Goal: Information Seeking & Learning: Learn about a topic

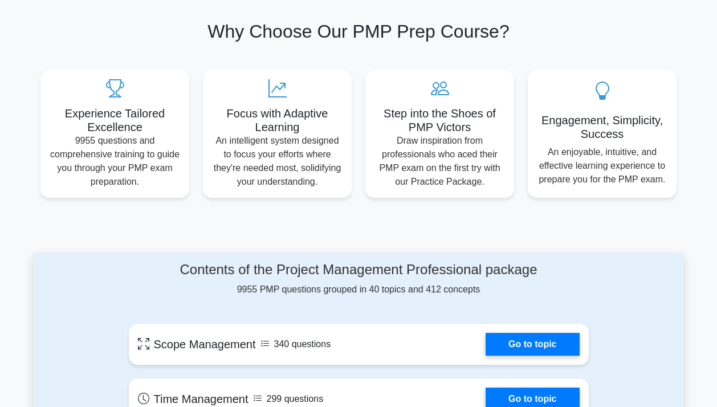
scroll to position [285, 0]
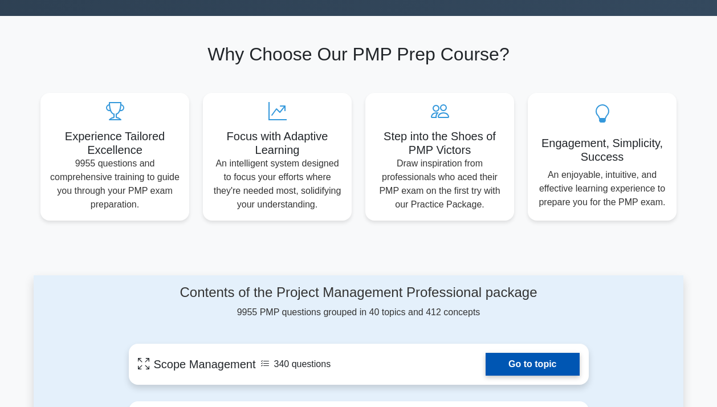
click at [550, 359] on link "Go to topic" at bounding box center [532, 364] width 93 height 23
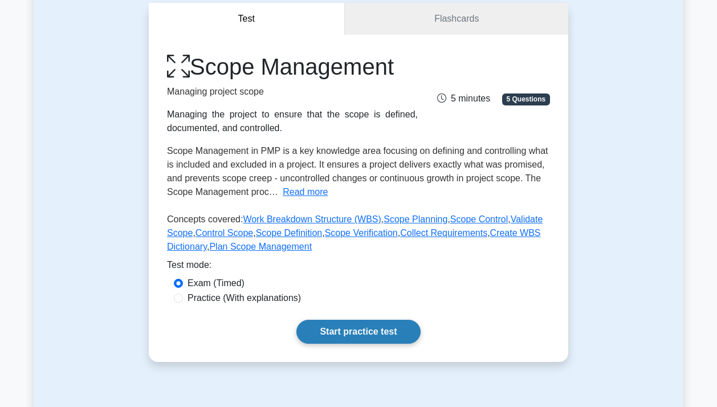
scroll to position [114, 0]
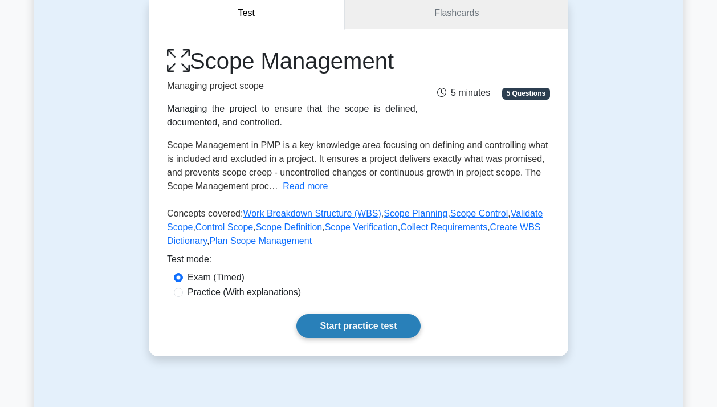
click at [387, 323] on link "Start practice test" at bounding box center [358, 326] width 124 height 24
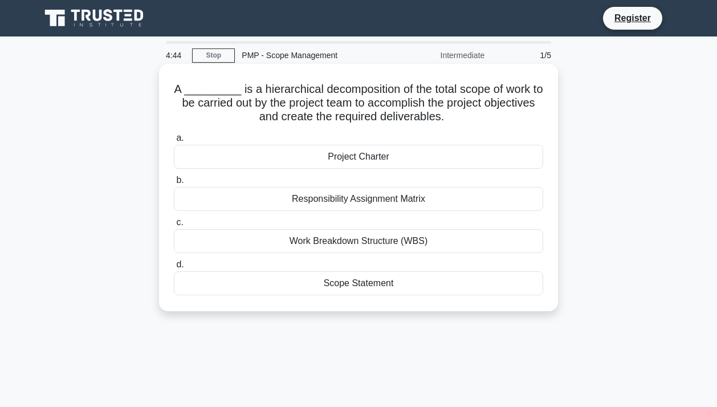
click at [418, 242] on div "Work Breakdown Structure (WBS)" at bounding box center [358, 241] width 369 height 24
click at [174, 226] on input "c. Work Breakdown Structure (WBS)" at bounding box center [174, 222] width 0 height 7
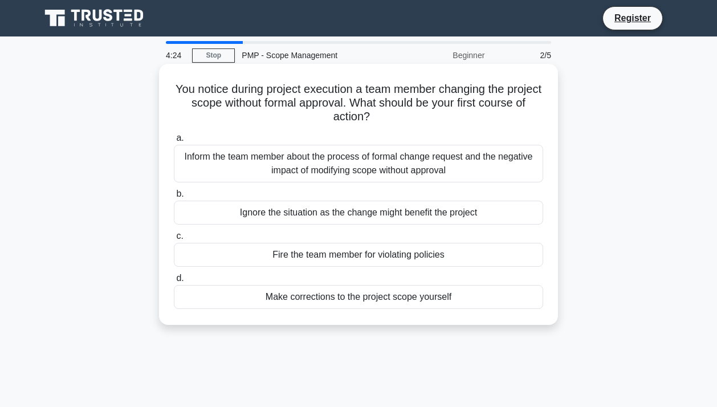
click at [412, 169] on div "Inform the team member about the process of formal change request and the negat…" at bounding box center [358, 164] width 369 height 38
click at [174, 142] on input "a. Inform the team member about the process of formal change request and the ne…" at bounding box center [174, 138] width 0 height 7
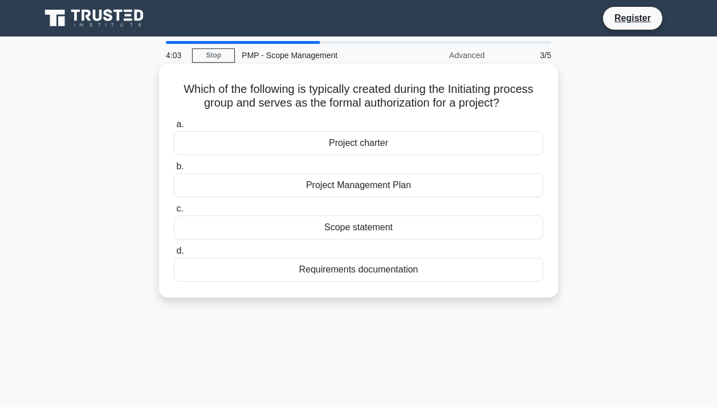
click at [398, 147] on div "Project charter" at bounding box center [358, 143] width 369 height 24
click at [174, 128] on input "a. Project charter" at bounding box center [174, 124] width 0 height 7
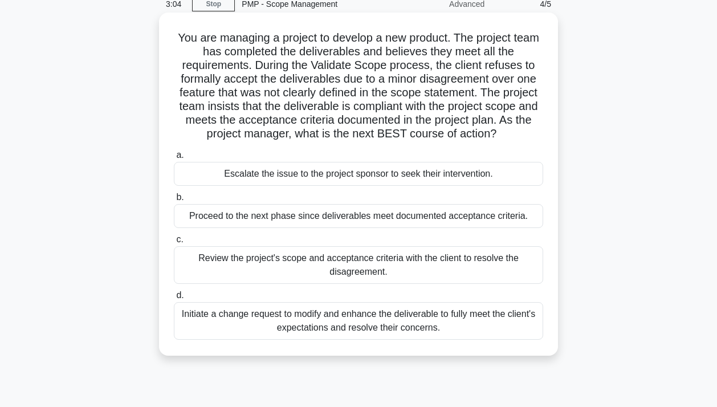
scroll to position [57, 0]
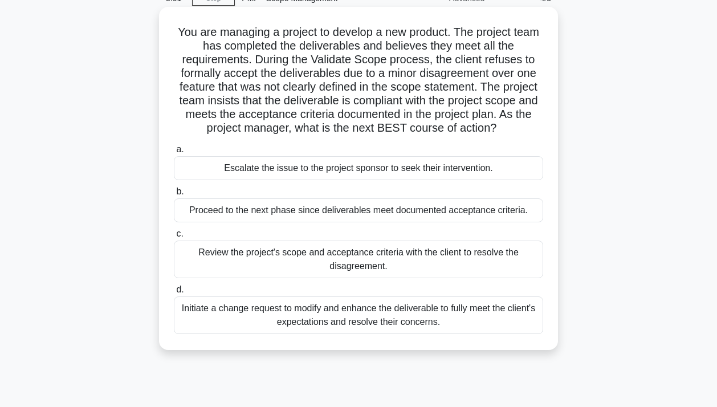
click at [404, 262] on div "Review the project's scope and acceptance criteria with the client to resolve t…" at bounding box center [358, 260] width 369 height 38
click at [174, 238] on input "c. Review the project's scope and acceptance criteria with the client to resolv…" at bounding box center [174, 233] width 0 height 7
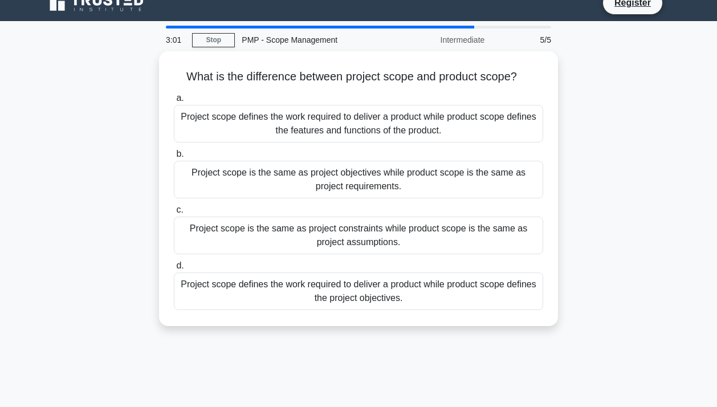
scroll to position [0, 0]
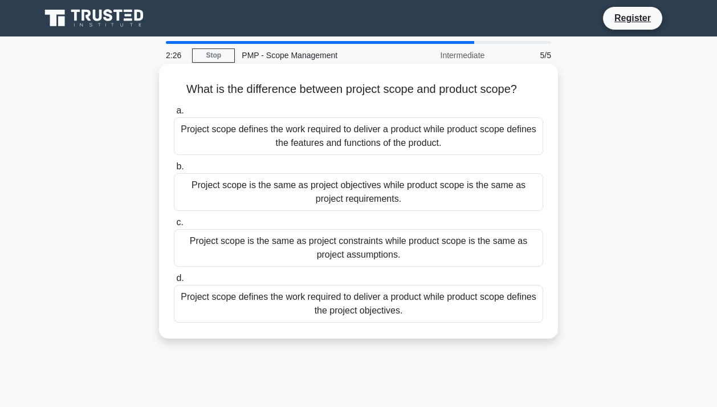
click at [421, 302] on div "Project scope defines the work required to deliver a product while product scop…" at bounding box center [358, 304] width 369 height 38
click at [174, 282] on input "d. Project scope defines the work required to deliver a product while product s…" at bounding box center [174, 278] width 0 height 7
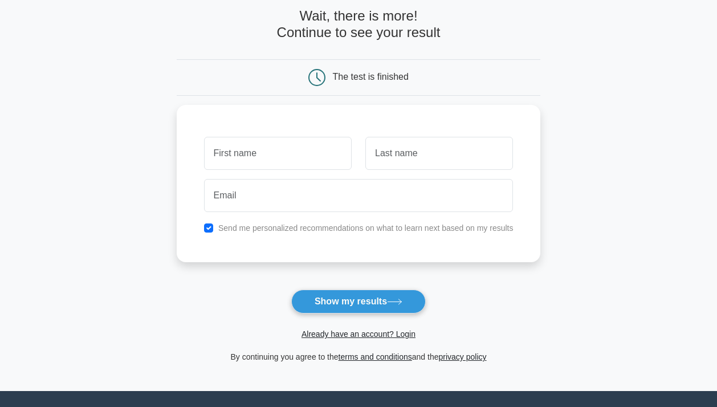
scroll to position [114, 0]
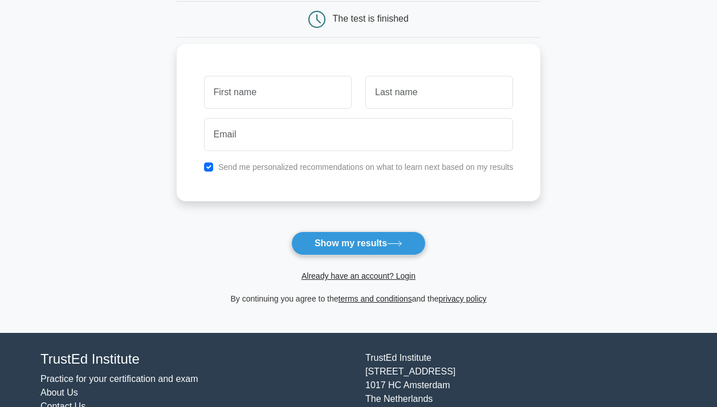
click at [306, 94] on input "text" at bounding box center [278, 92] width 148 height 33
click at [279, 96] on input "text" at bounding box center [278, 92] width 148 height 33
type input "an"
click at [386, 97] on input "text" at bounding box center [439, 92] width 148 height 33
type input "by"
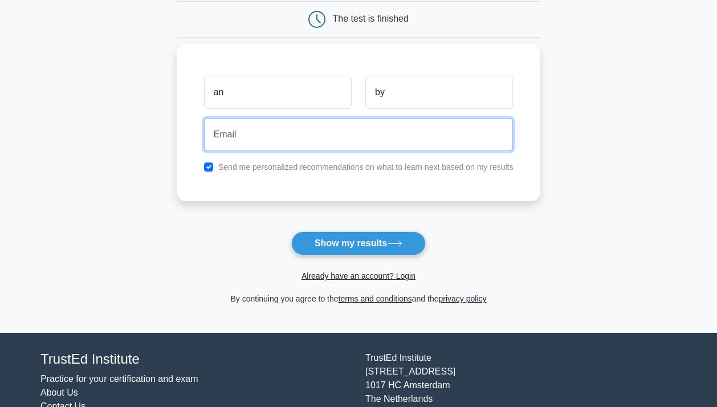
click at [301, 140] on input "email" at bounding box center [359, 134] width 310 height 33
type input "analynmedeci@gmail.com"
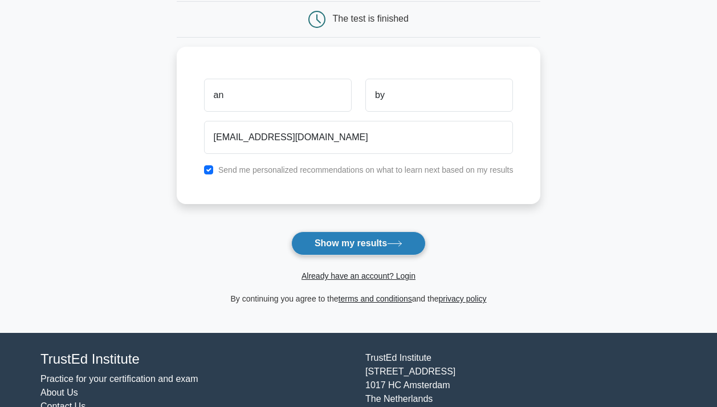
click at [342, 250] on button "Show my results" at bounding box center [358, 243] width 135 height 24
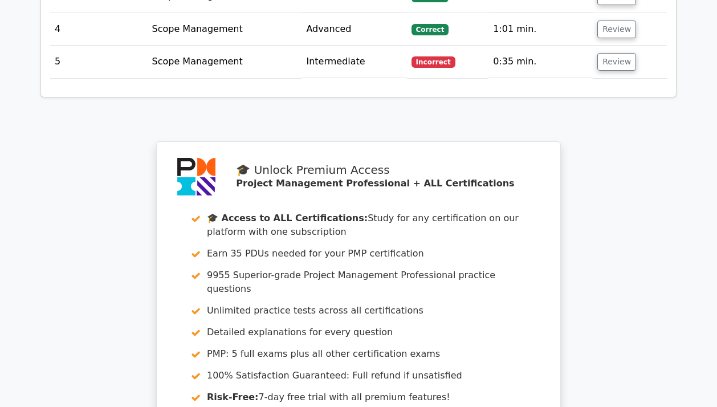
scroll to position [1960, 0]
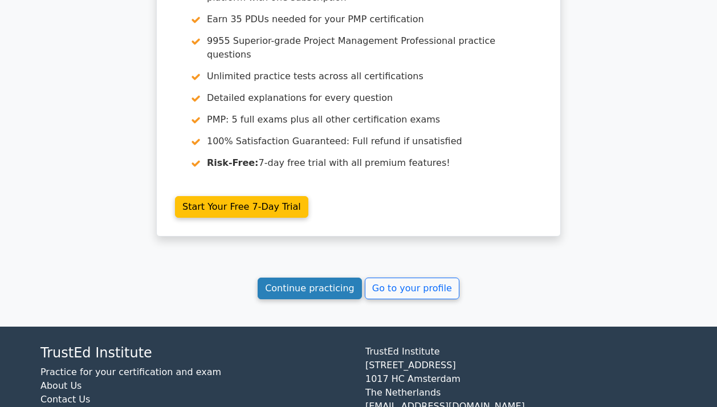
click at [318, 278] on link "Continue practicing" at bounding box center [310, 289] width 104 height 22
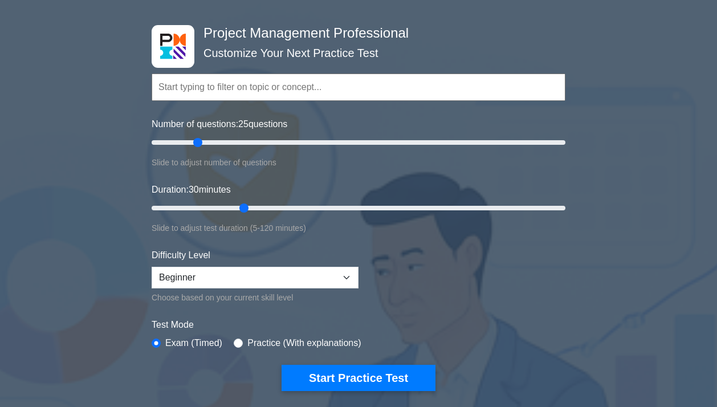
scroll to position [57, 0]
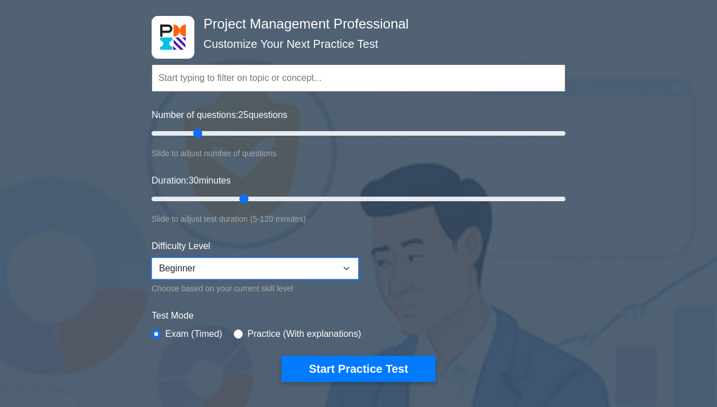
click at [345, 271] on select "Beginner Intermediate Expert" at bounding box center [255, 269] width 207 height 22
click at [426, 291] on form "Topics Scope Management Time Management Cost Management Quality Management Risk…" at bounding box center [359, 206] width 414 height 352
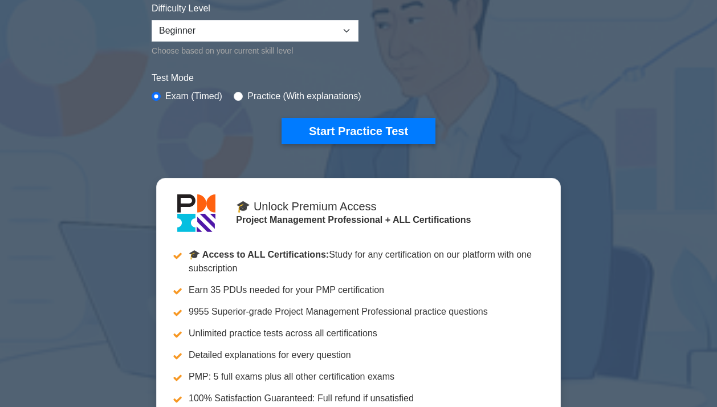
scroll to position [285, 0]
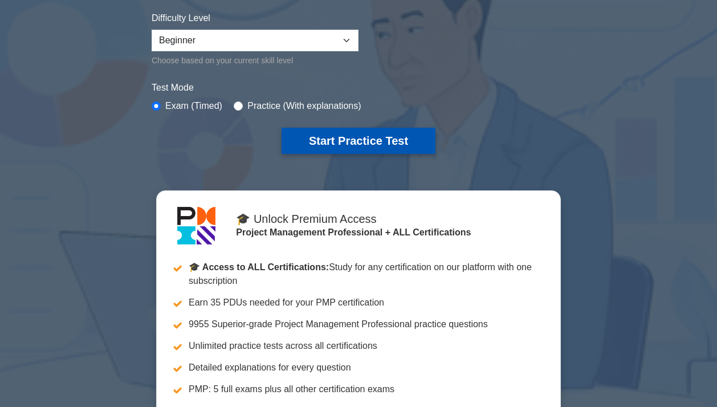
click at [361, 144] on button "Start Practice Test" at bounding box center [359, 141] width 154 height 26
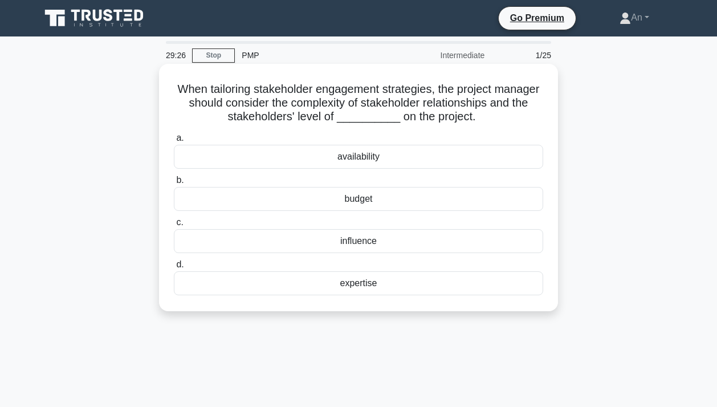
click at [319, 163] on div "availability" at bounding box center [358, 157] width 369 height 24
click at [174, 142] on input "a. availability" at bounding box center [174, 138] width 0 height 7
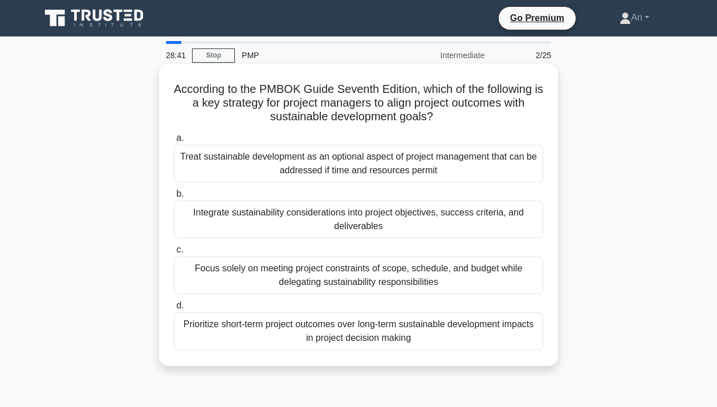
click at [473, 225] on div "Integrate sustainability considerations into project objectives, success criter…" at bounding box center [358, 220] width 369 height 38
click at [174, 198] on input "b. Integrate sustainability considerations into project objectives, success cri…" at bounding box center [174, 193] width 0 height 7
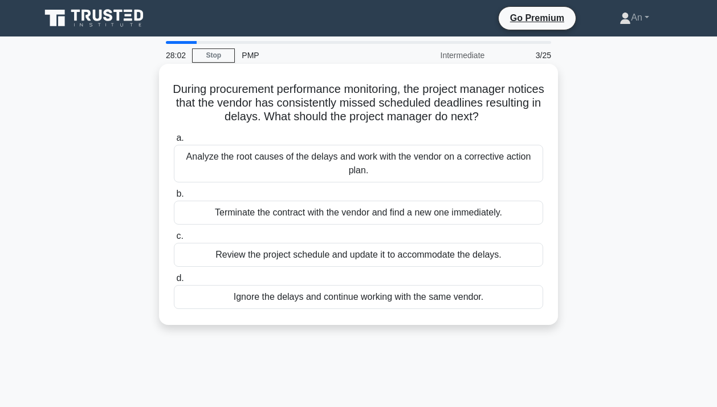
click at [486, 167] on div "Analyze the root causes of the delays and work with the vendor on a corrective …" at bounding box center [358, 164] width 369 height 38
click at [174, 142] on input "a. Analyze the root causes of the delays and work with the vendor on a correcti…" at bounding box center [174, 138] width 0 height 7
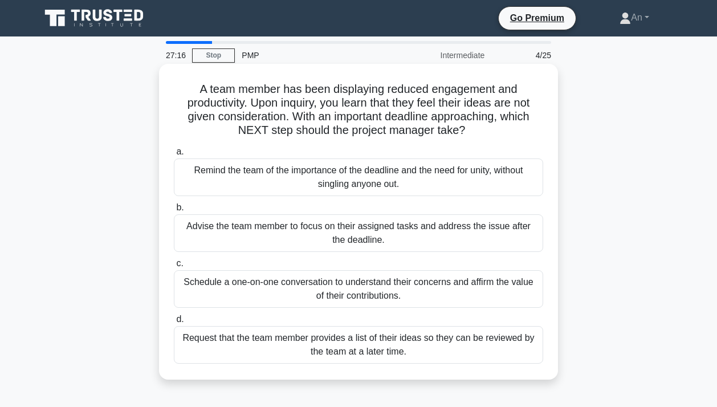
click at [434, 356] on div "Request that the team member provides a list of their ideas so they can be revi…" at bounding box center [358, 345] width 369 height 38
click at [174, 323] on input "d. Request that the team member provides a list of their ideas so they can be r…" at bounding box center [174, 319] width 0 height 7
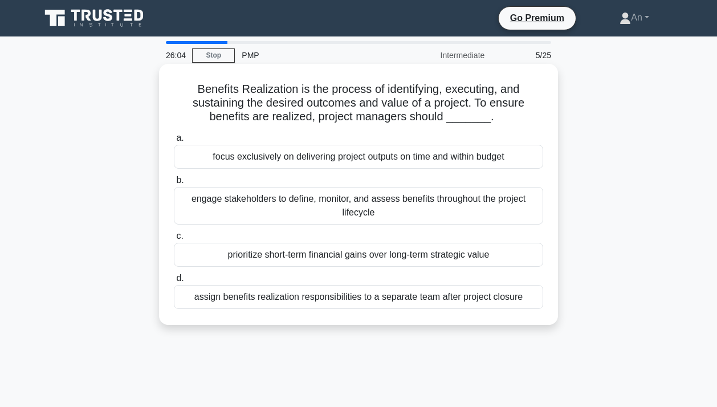
click at [321, 215] on div "engage stakeholders to define, monitor, and assess benefits throughout the proj…" at bounding box center [358, 206] width 369 height 38
click at [174, 184] on input "b. engage stakeholders to define, monitor, and assess benefits throughout the p…" at bounding box center [174, 180] width 0 height 7
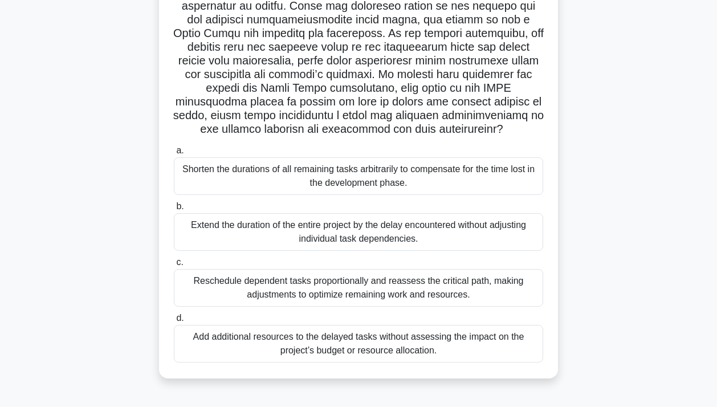
scroll to position [171, 0]
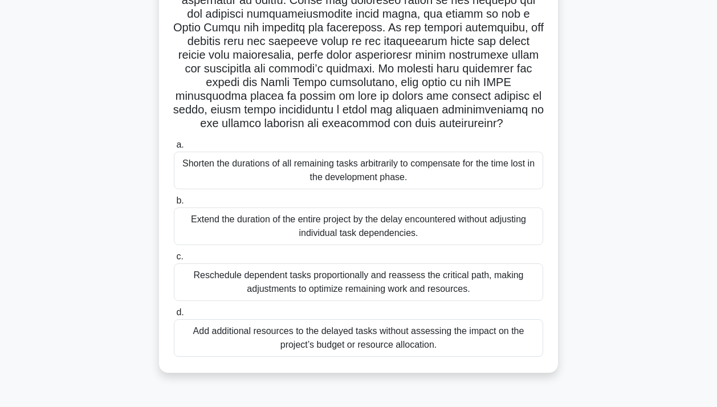
click at [462, 334] on div "Add additional resources to the delayed tasks without assessing the impact on t…" at bounding box center [358, 338] width 369 height 38
click at [174, 316] on input "d. Add additional resources to the delayed tasks without assessing the impact o…" at bounding box center [174, 312] width 0 height 7
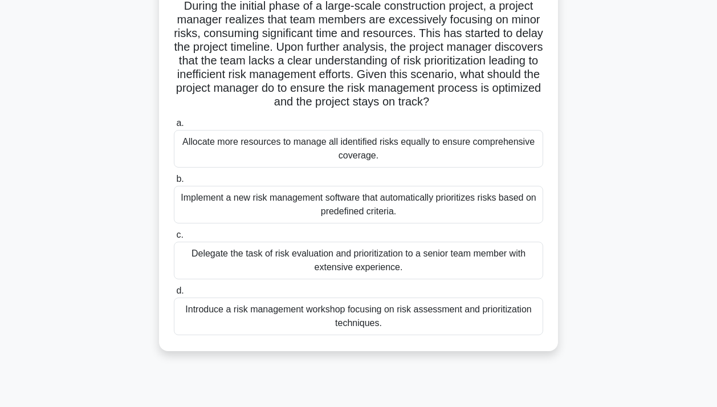
scroll to position [0, 0]
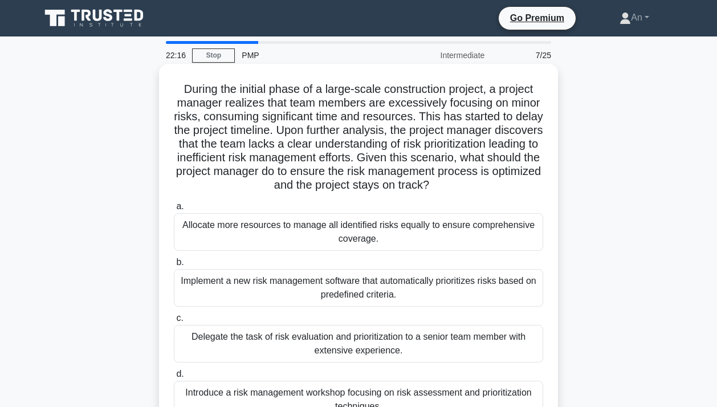
click at [535, 218] on div "Allocate more resources to manage all identified risks equally to ensure compre…" at bounding box center [358, 232] width 369 height 38
click at [174, 210] on input "a. Allocate more resources to manage all identified risks equally to ensure com…" at bounding box center [174, 206] width 0 height 7
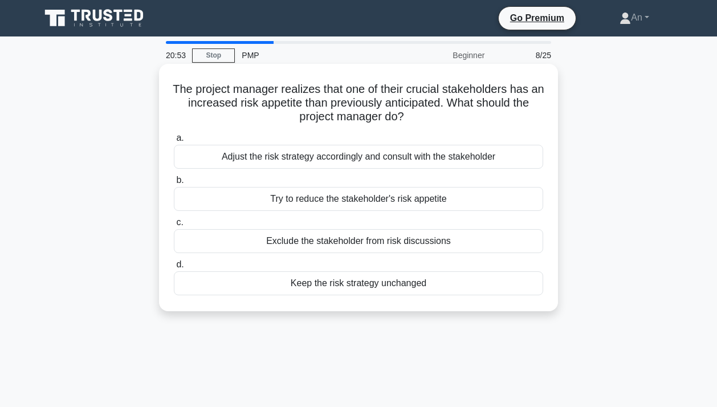
click at [457, 155] on div "Adjust the risk strategy accordingly and consult with the stakeholder" at bounding box center [358, 157] width 369 height 24
click at [174, 142] on input "a. Adjust the risk strategy accordingly and consult with the stakeholder" at bounding box center [174, 138] width 0 height 7
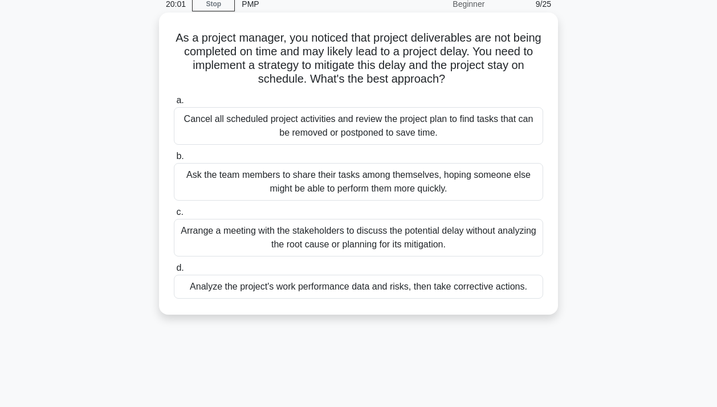
scroll to position [57, 0]
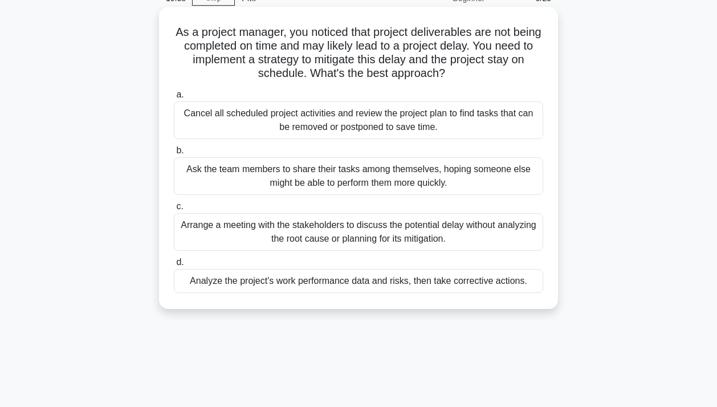
click at [473, 278] on div "Analyze the project's work performance data and risks, then take corrective act…" at bounding box center [358, 281] width 369 height 24
click at [174, 266] on input "d. Analyze the project's work performance data and risks, then take corrective …" at bounding box center [174, 262] width 0 height 7
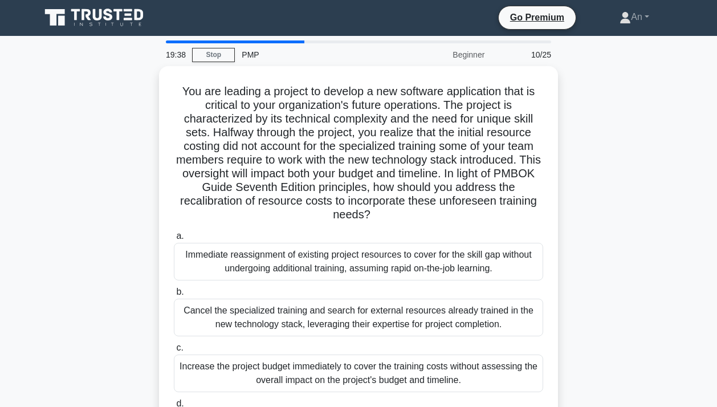
scroll to position [0, 0]
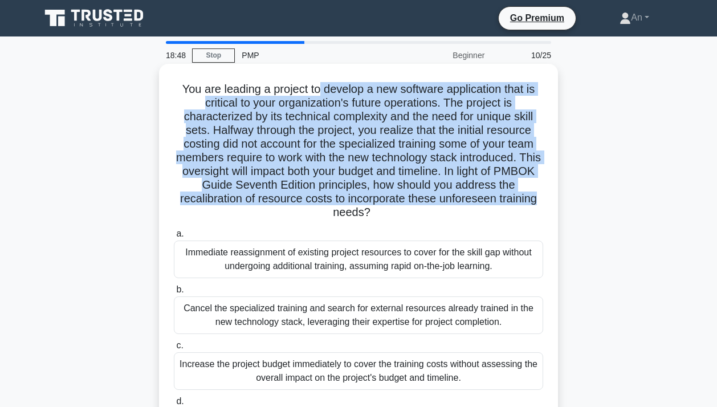
drag, startPoint x: 321, startPoint y: 90, endPoint x: 542, endPoint y: 200, distance: 247.1
click at [542, 200] on h5 "You are leading a project to develop a new software application that is critica…" at bounding box center [359, 151] width 372 height 138
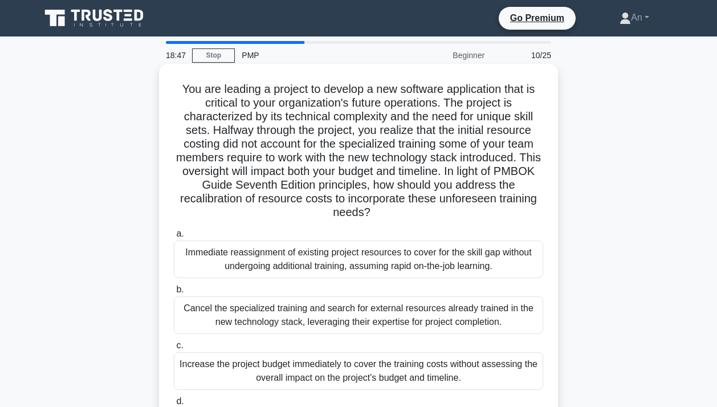
click at [502, 228] on label "a. Immediate reassignment of existing project resources to cover for the skill …" at bounding box center [358, 252] width 369 height 51
click at [174, 230] on input "a. Immediate reassignment of existing project resources to cover for the skill …" at bounding box center [174, 233] width 0 height 7
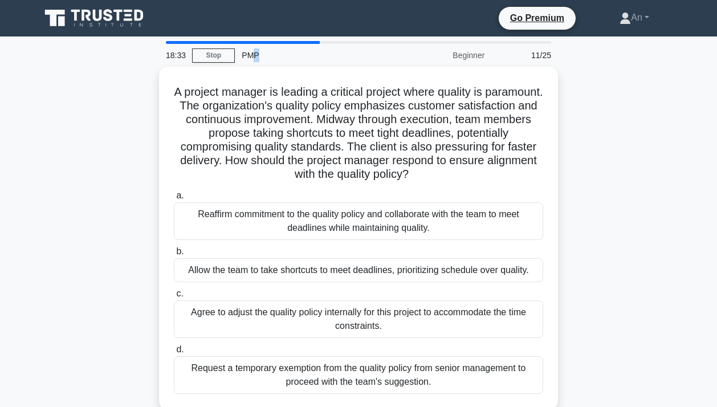
drag, startPoint x: 267, startPoint y: 44, endPoint x: 170, endPoint y: 48, distance: 97.0
click at [249, 45] on div "PMP" at bounding box center [313, 55] width 157 height 23
click at [166, 48] on div "18:32" at bounding box center [175, 55] width 33 height 23
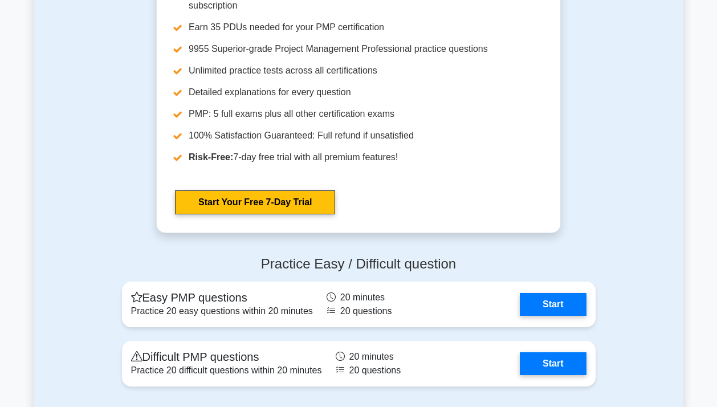
scroll to position [3421, 0]
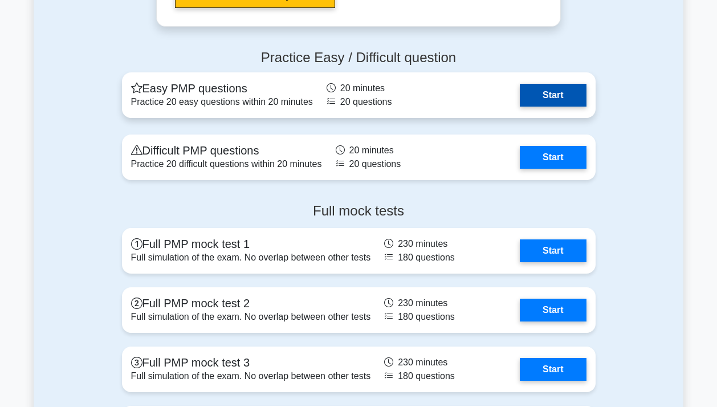
click at [544, 88] on link "Start" at bounding box center [553, 95] width 66 height 23
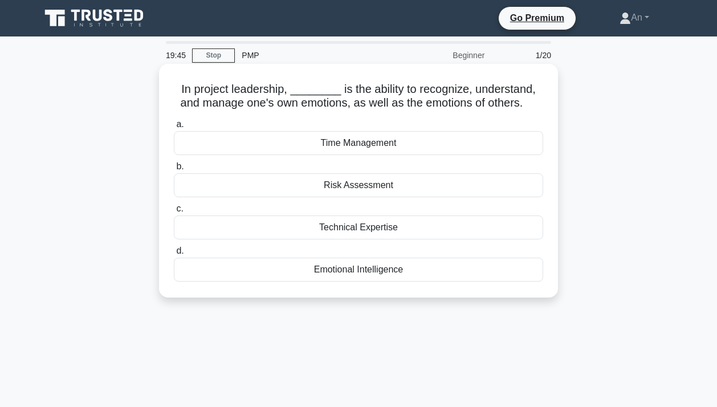
click at [364, 271] on div "Emotional Intelligence" at bounding box center [358, 270] width 369 height 24
click at [174, 255] on input "d. Emotional Intelligence" at bounding box center [174, 250] width 0 height 7
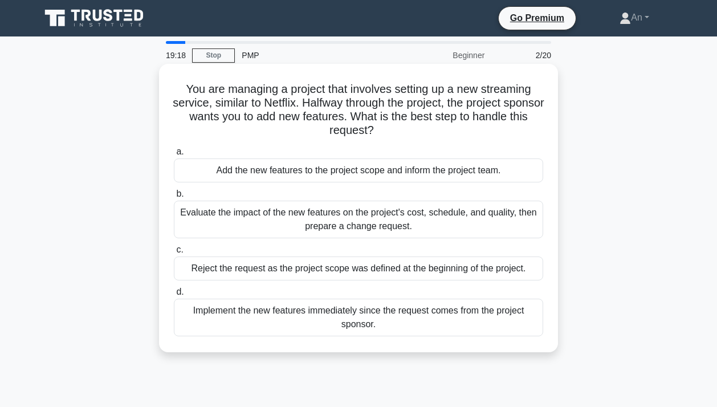
drag, startPoint x: 400, startPoint y: 217, endPoint x: 443, endPoint y: 190, distance: 50.9
click at [443, 190] on label "b. Evaluate the impact of the new features on the project's cost, schedule, and…" at bounding box center [358, 212] width 369 height 51
click at [174, 190] on input "b. Evaluate the impact of the new features on the project's cost, schedule, and…" at bounding box center [174, 193] width 0 height 7
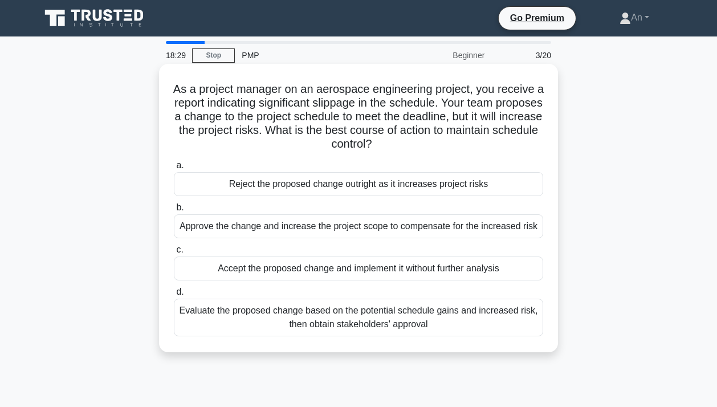
click at [460, 318] on div "Evaluate the proposed change based on the potential schedule gains and increase…" at bounding box center [358, 318] width 369 height 38
click at [174, 296] on input "d. Evaluate the proposed change based on the potential schedule gains and incre…" at bounding box center [174, 291] width 0 height 7
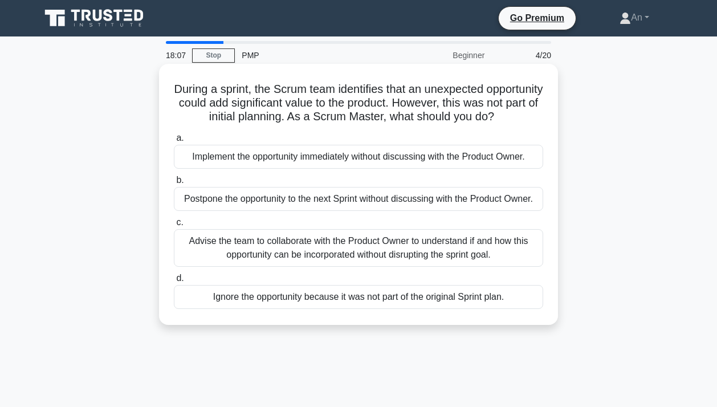
click at [404, 267] on div "Advise the team to collaborate with the Product Owner to understand if and how …" at bounding box center [358, 248] width 369 height 38
click at [174, 226] on input "c. Advise the team to collaborate with the Product Owner to understand if and h…" at bounding box center [174, 222] width 0 height 7
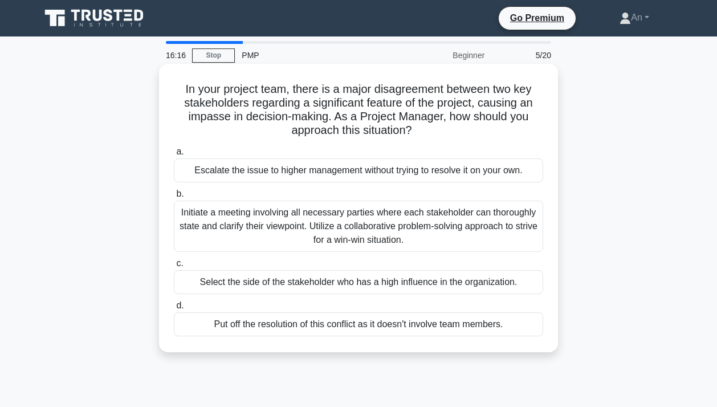
click at [461, 209] on div "Initiate a meeting involving all necessary parties where each stakeholder can t…" at bounding box center [358, 226] width 369 height 51
click at [174, 198] on input "b. Initiate a meeting involving all necessary parties where each stakeholder ca…" at bounding box center [174, 193] width 0 height 7
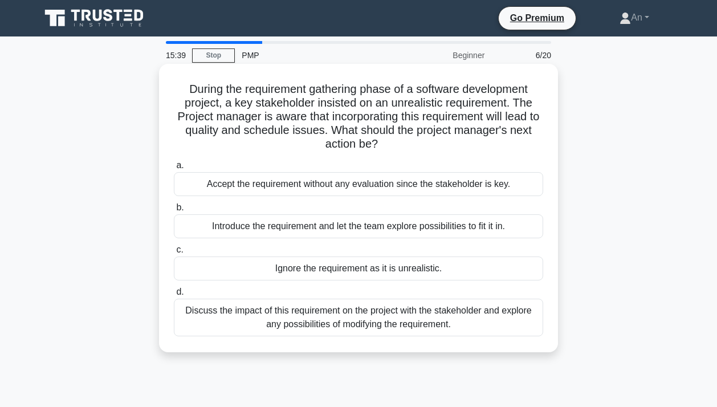
click at [479, 308] on div "Discuss the impact of this requirement on the project with the stakeholder and …" at bounding box center [358, 318] width 369 height 38
click at [174, 296] on input "d. Discuss the impact of this requirement on the project with the stakeholder a…" at bounding box center [174, 291] width 0 height 7
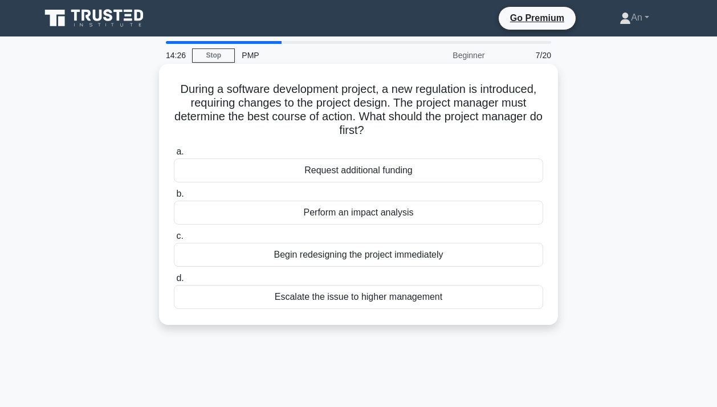
click at [379, 214] on div "Perform an impact analysis" at bounding box center [358, 213] width 369 height 24
click at [174, 198] on input "b. Perform an impact analysis" at bounding box center [174, 193] width 0 height 7
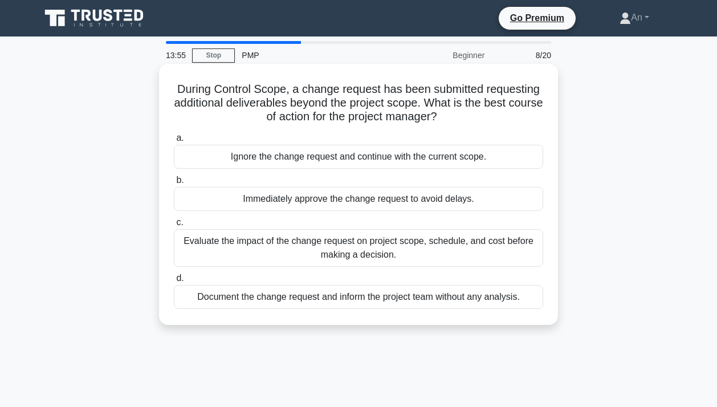
click at [436, 242] on div "Evaluate the impact of the change request on project scope, schedule, and cost …" at bounding box center [358, 248] width 369 height 38
click at [174, 226] on input "c. Evaluate the impact of the change request on project scope, schedule, and co…" at bounding box center [174, 222] width 0 height 7
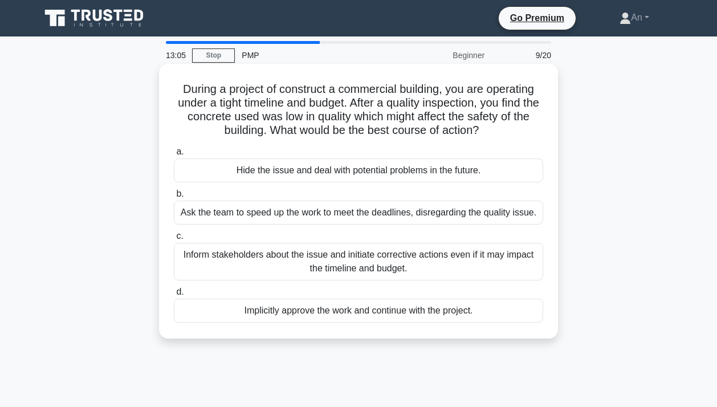
click at [481, 259] on div "Inform stakeholders about the issue and initiate corrective actions even if it …" at bounding box center [358, 262] width 369 height 38
click at [174, 240] on input "c. Inform stakeholders about the issue and initiate corrective actions even if …" at bounding box center [174, 236] width 0 height 7
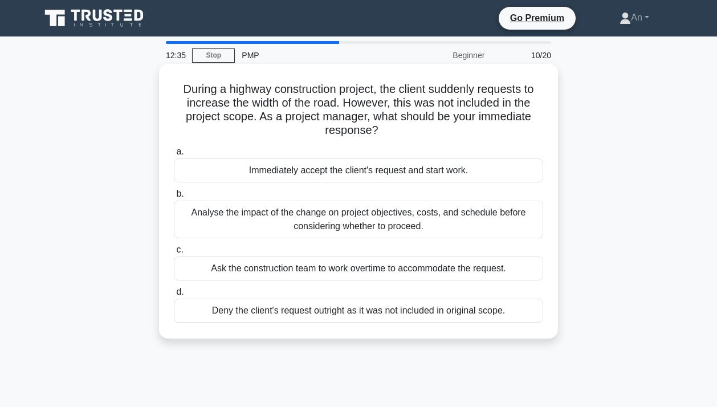
click at [496, 229] on div "Analyse the impact of the change on project objectives, costs, and schedule bef…" at bounding box center [358, 220] width 369 height 38
click at [174, 198] on input "b. Analyse the impact of the change on project objectives, costs, and schedule …" at bounding box center [174, 193] width 0 height 7
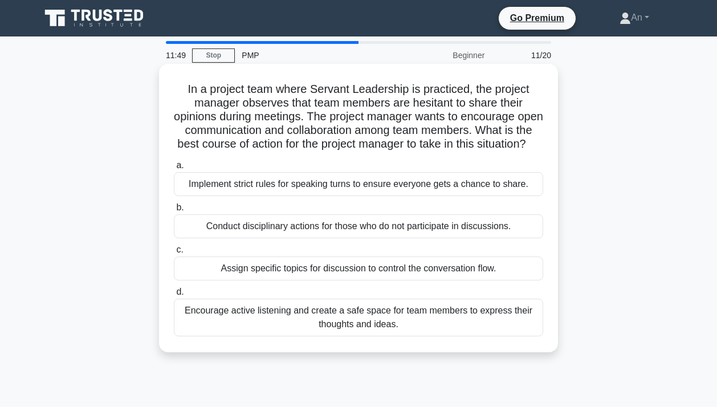
click at [479, 324] on div "Encourage active listening and create a safe space for team members to express …" at bounding box center [358, 318] width 369 height 38
click at [174, 296] on input "d. Encourage active listening and create a safe space for team members to expre…" at bounding box center [174, 291] width 0 height 7
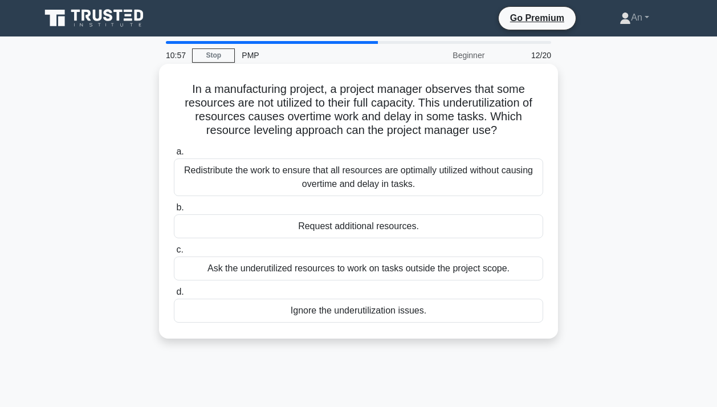
click at [499, 185] on div "Redistribute the work to ensure that all resources are optimally utilized witho…" at bounding box center [358, 177] width 369 height 38
click at [174, 156] on input "a. Redistribute the work to ensure that all resources are optimally utilized wi…" at bounding box center [174, 151] width 0 height 7
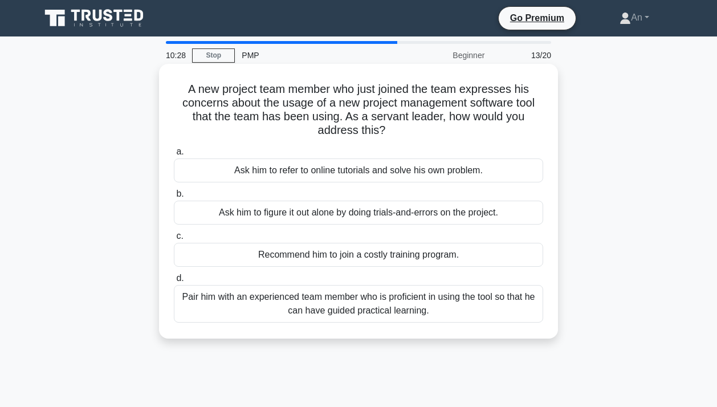
click at [457, 311] on div "Pair him with an experienced team member who is proficient in using the tool so…" at bounding box center [358, 304] width 369 height 38
click at [174, 282] on input "d. Pair him with an experienced team member who is proficient in using the tool…" at bounding box center [174, 278] width 0 height 7
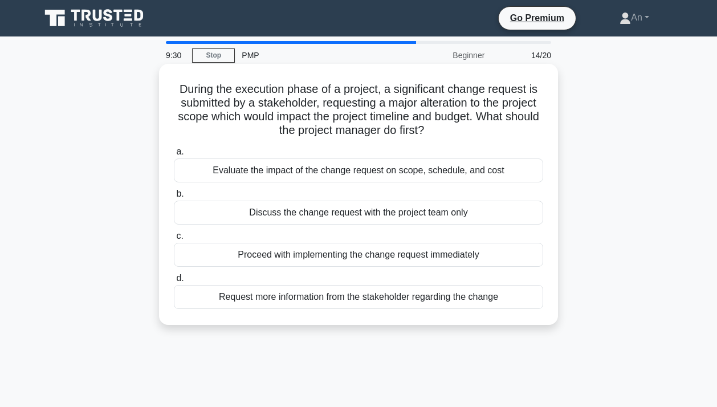
click at [488, 177] on div "Evaluate the impact of the change request on scope, schedule, and cost" at bounding box center [358, 170] width 369 height 24
click at [174, 156] on input "a. Evaluate the impact of the change request on scope, schedule, and cost" at bounding box center [174, 151] width 0 height 7
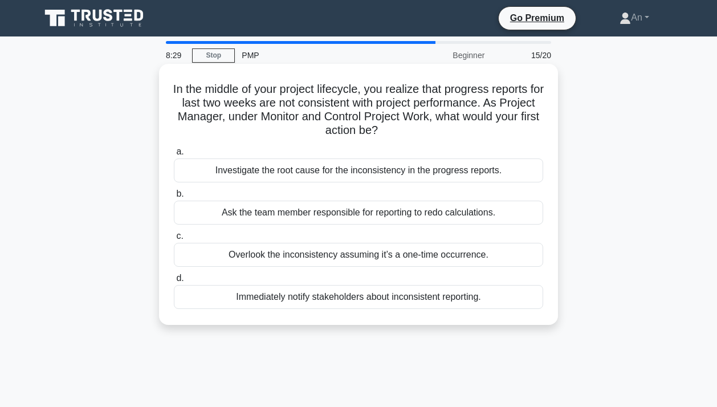
click at [424, 177] on div "Investigate the root cause for the inconsistency in the progress reports." at bounding box center [358, 170] width 369 height 24
click at [174, 156] on input "a. Investigate the root cause for the inconsistency in the progress reports." at bounding box center [174, 151] width 0 height 7
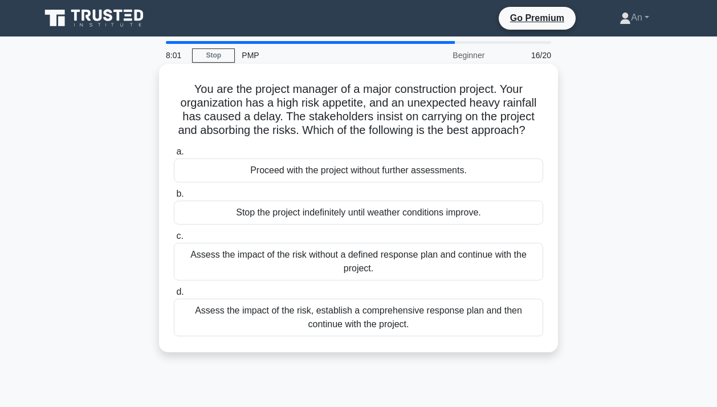
click at [422, 327] on div "Assess the impact of the risk, establish a comprehensive response plan and then…" at bounding box center [358, 318] width 369 height 38
click at [174, 296] on input "d. Assess the impact of the risk, establish a comprehensive response plan and t…" at bounding box center [174, 291] width 0 height 7
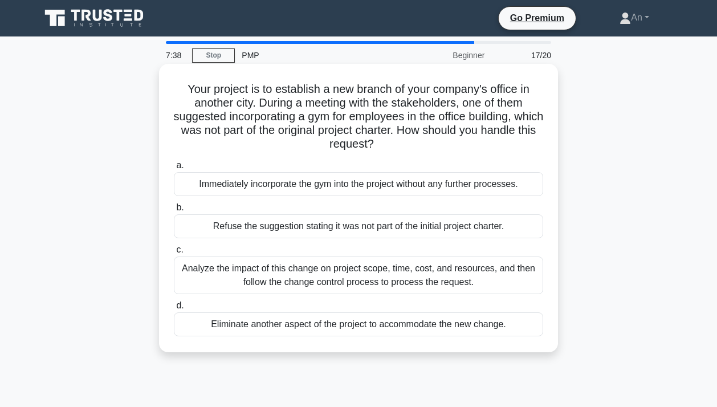
click at [426, 277] on div "Analyze the impact of this change on project scope, time, cost, and resources, …" at bounding box center [358, 276] width 369 height 38
click at [174, 254] on input "c. Analyze the impact of this change on project scope, time, cost, and resource…" at bounding box center [174, 249] width 0 height 7
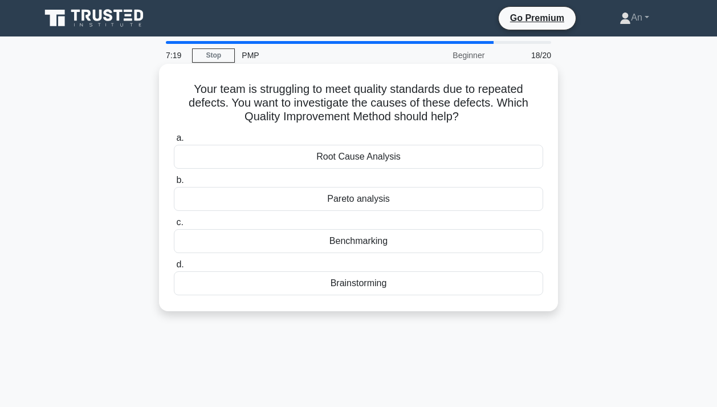
click at [489, 158] on div "Root Cause Analysis" at bounding box center [358, 157] width 369 height 24
click at [174, 142] on input "a. Root Cause Analysis" at bounding box center [174, 138] width 0 height 7
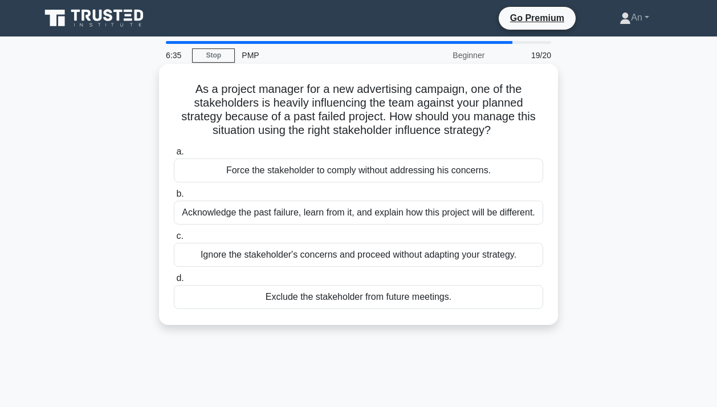
click at [502, 213] on div "Acknowledge the past failure, learn from it, and explain how this project will …" at bounding box center [358, 213] width 369 height 24
click at [174, 198] on input "b. Acknowledge the past failure, learn from it, and explain how this project wi…" at bounding box center [174, 193] width 0 height 7
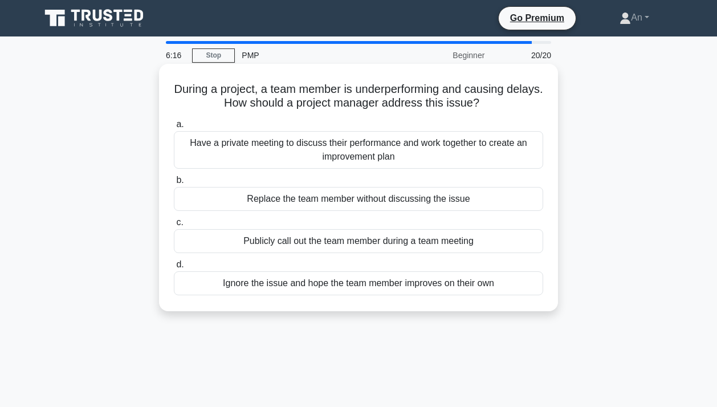
click at [513, 158] on div "Have a private meeting to discuss their performance and work together to create…" at bounding box center [358, 150] width 369 height 38
click at [174, 128] on input "a. Have a private meeting to discuss their performance and work together to cre…" at bounding box center [174, 124] width 0 height 7
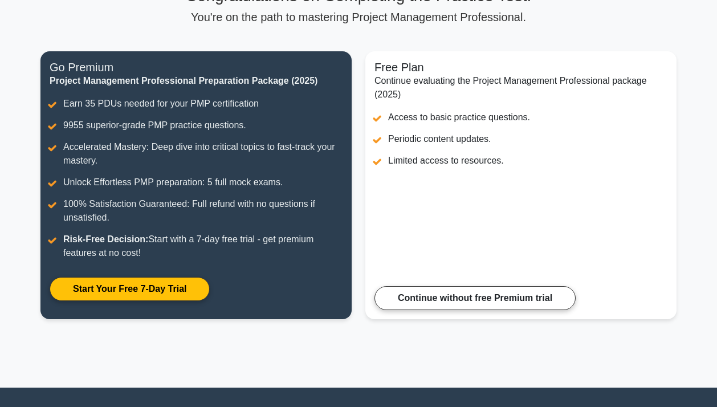
scroll to position [171, 0]
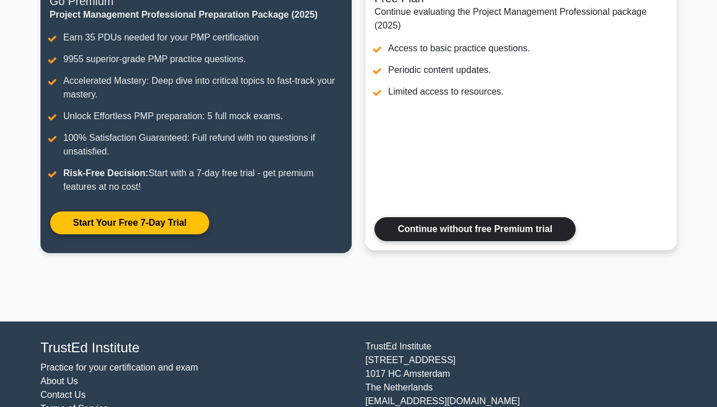
click at [554, 240] on link "Continue without free Premium trial" at bounding box center [475, 229] width 201 height 24
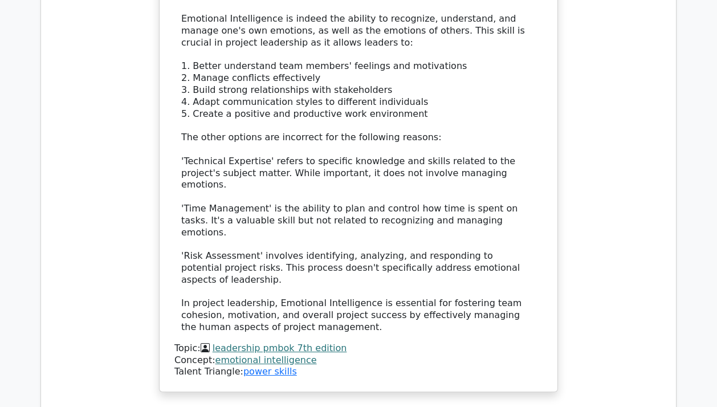
scroll to position [1440, 0]
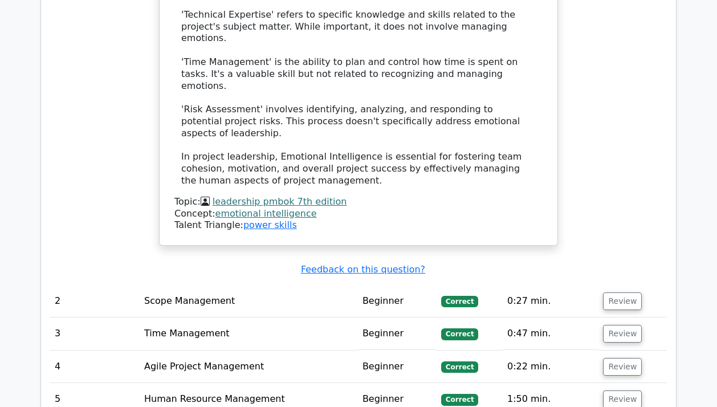
scroll to position [1611, 0]
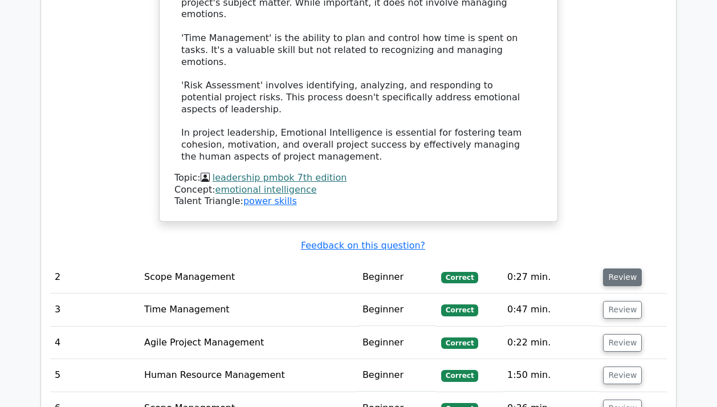
click at [625, 269] on button "Review" at bounding box center [622, 278] width 39 height 18
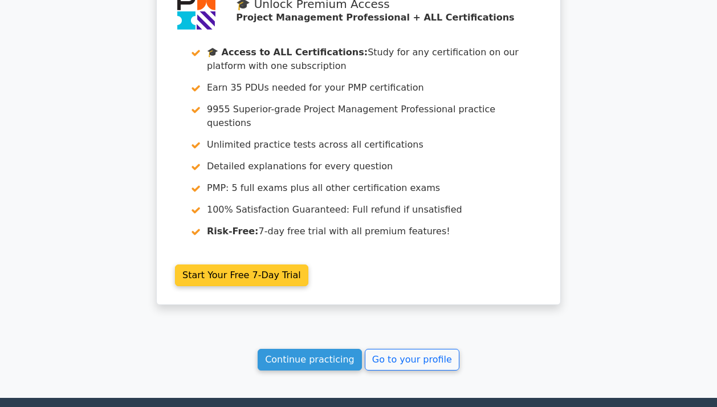
scroll to position [3152, 0]
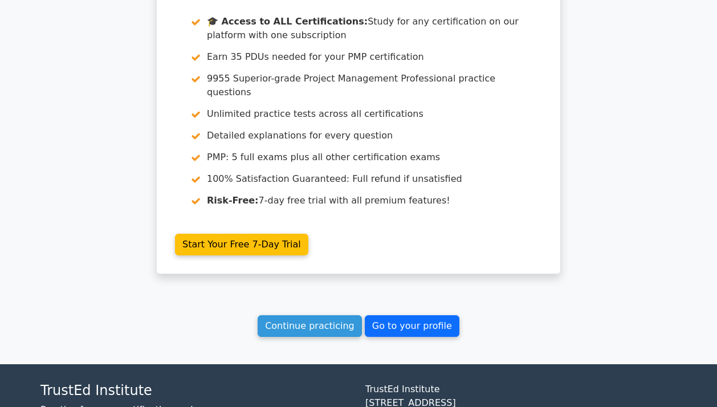
click at [401, 315] on link "Go to your profile" at bounding box center [412, 326] width 95 height 22
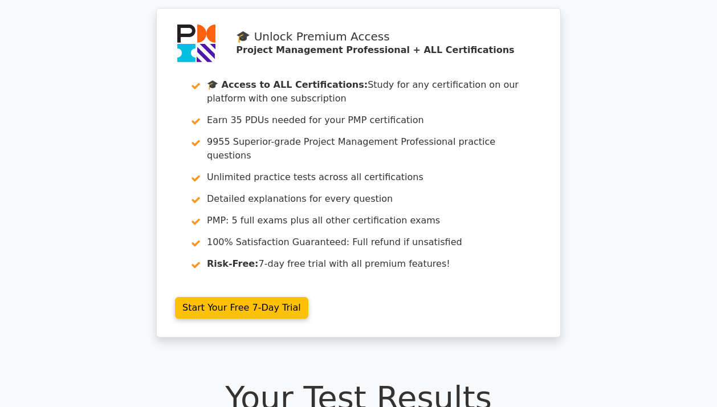
scroll to position [0, 0]
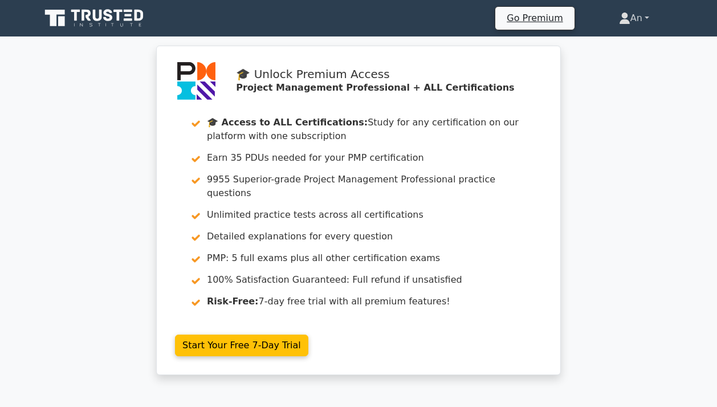
click at [640, 15] on link "An" at bounding box center [634, 18] width 85 height 23
click at [650, 18] on link "An" at bounding box center [634, 18] width 85 height 23
click at [644, 18] on link "An" at bounding box center [634, 18] width 85 height 23
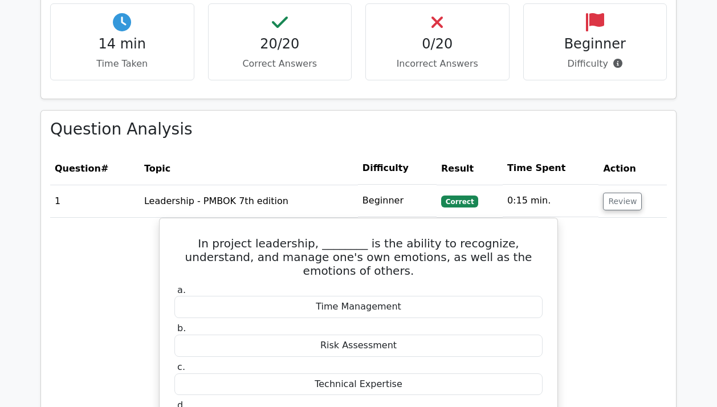
scroll to position [912, 0]
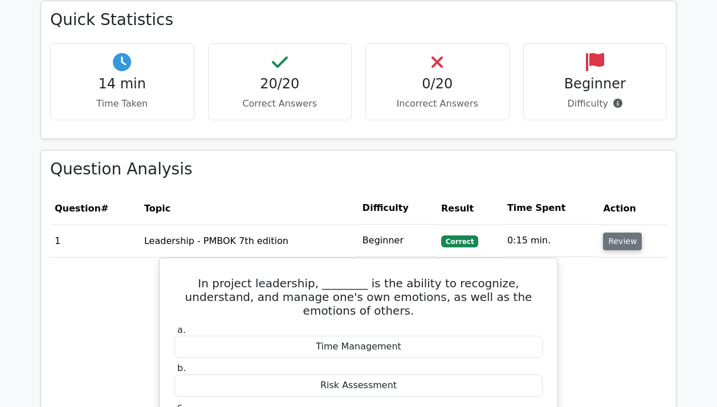
click at [605, 233] on button "Review" at bounding box center [622, 242] width 39 height 18
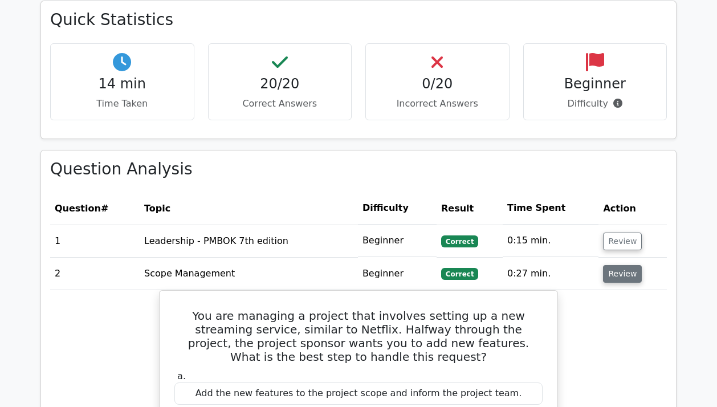
click at [623, 269] on button "Review" at bounding box center [622, 274] width 39 height 18
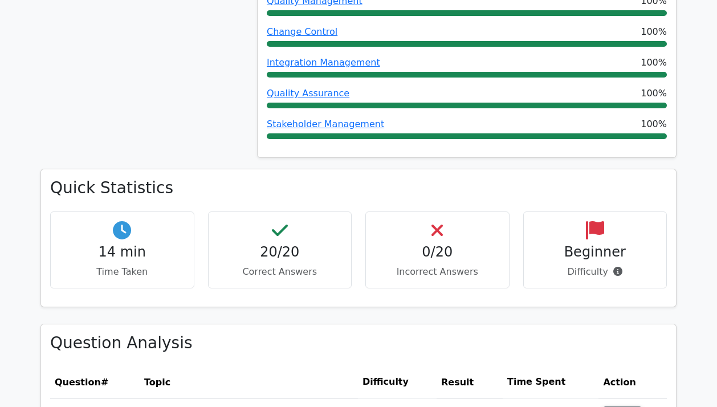
scroll to position [456, 0]
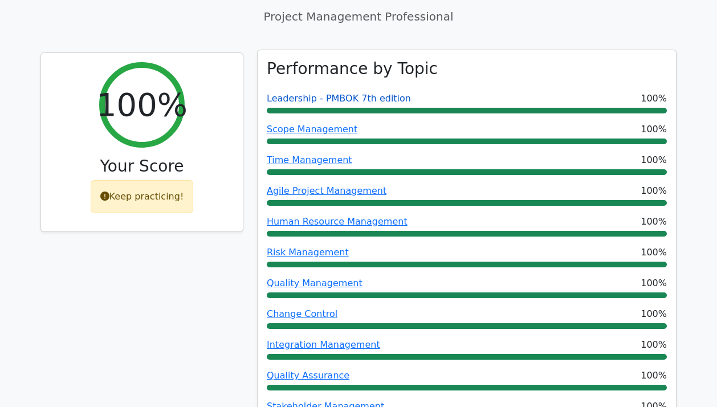
click at [299, 93] on link "Leadership - PMBOK 7th edition" at bounding box center [339, 98] width 144 height 11
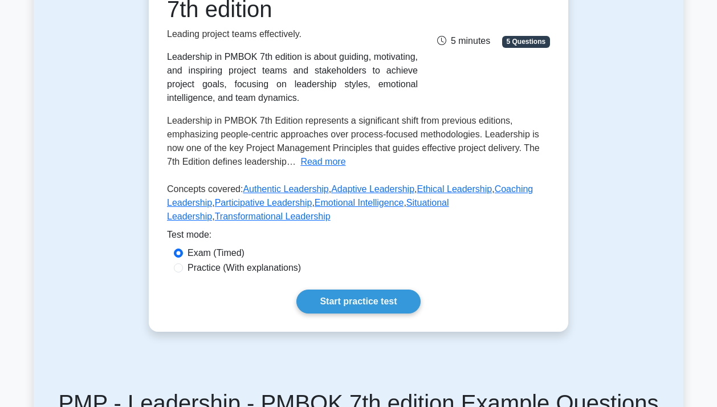
scroll to position [228, 0]
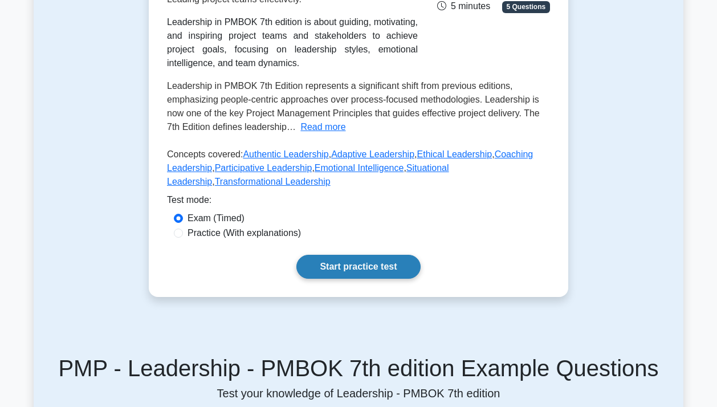
click at [352, 266] on link "Start practice test" at bounding box center [358, 267] width 124 height 24
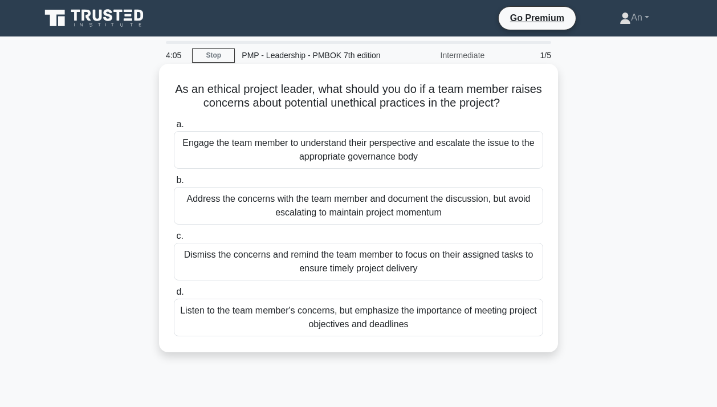
click at [498, 221] on div "Address the concerns with the team member and document the discussion, but avoi…" at bounding box center [358, 206] width 369 height 38
click at [174, 184] on input "b. Address the concerns with the team member and document the discussion, but a…" at bounding box center [174, 180] width 0 height 7
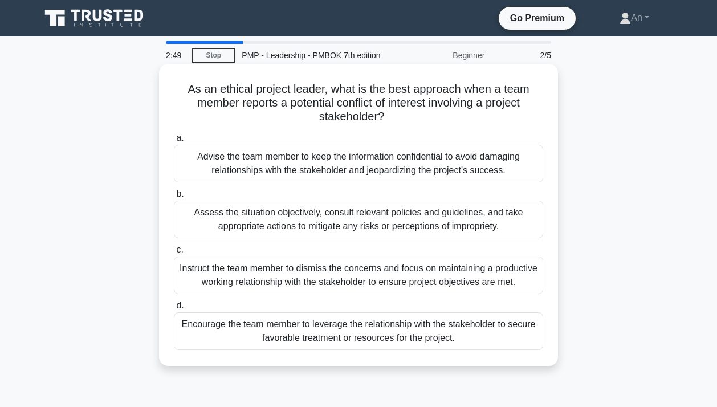
click at [377, 223] on div "Assess the situation objectively, consult relevant policies and guidelines, and…" at bounding box center [358, 220] width 369 height 38
click at [174, 198] on input "b. Assess the situation objectively, consult relevant policies and guidelines, …" at bounding box center [174, 193] width 0 height 7
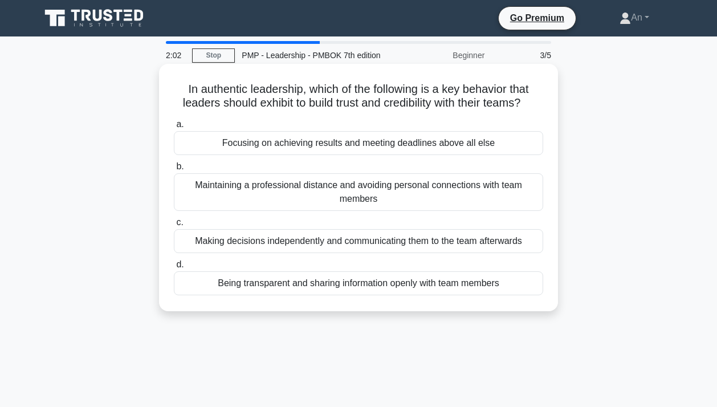
click at [499, 286] on div "Being transparent and sharing information openly with team members" at bounding box center [358, 283] width 369 height 24
click at [174, 269] on input "d. Being transparent and sharing information openly with team members" at bounding box center [174, 264] width 0 height 7
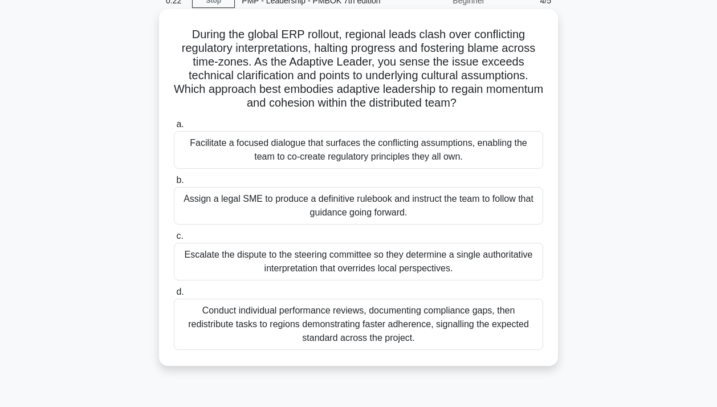
scroll to position [114, 0]
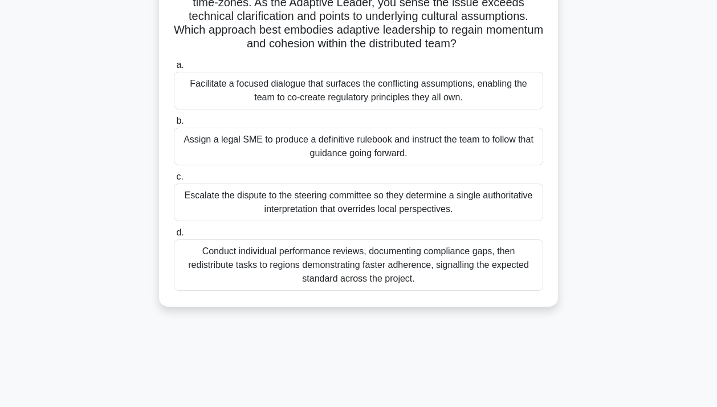
click at [491, 268] on div "Conduct individual performance reviews, documenting compliance gaps, then redis…" at bounding box center [358, 264] width 369 height 51
click at [174, 237] on input "d. Conduct individual performance reviews, documenting compliance gaps, then re…" at bounding box center [174, 232] width 0 height 7
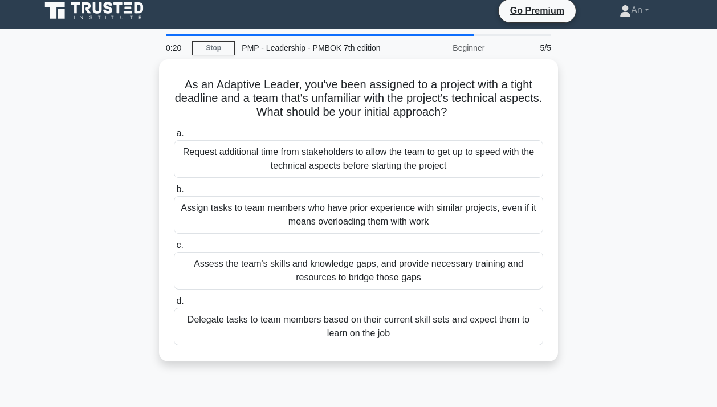
scroll to position [0, 0]
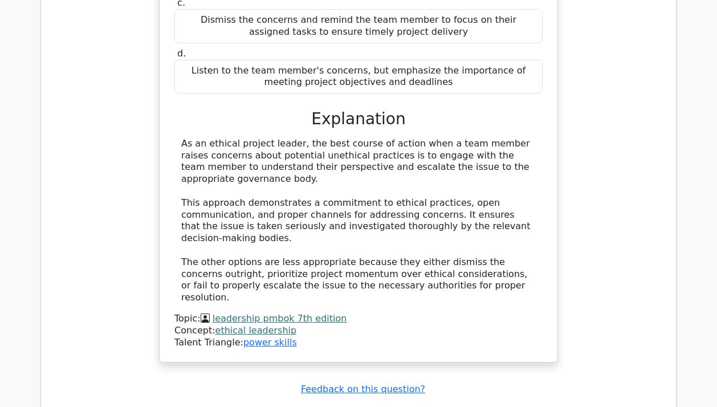
scroll to position [1254, 0]
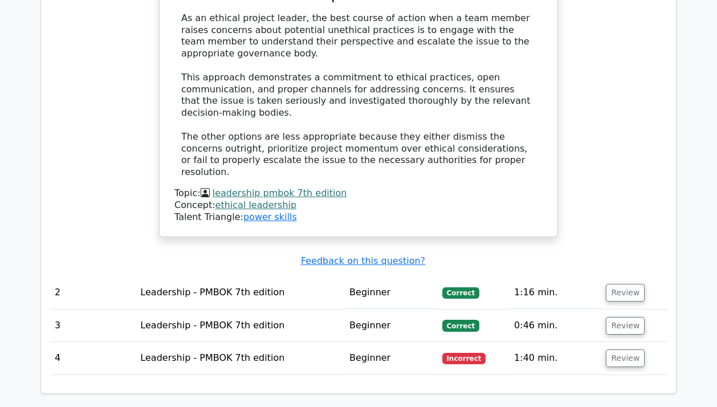
click at [446, 320] on span "Correct" at bounding box center [460, 325] width 37 height 11
click at [624, 284] on button "Review" at bounding box center [625, 293] width 39 height 18
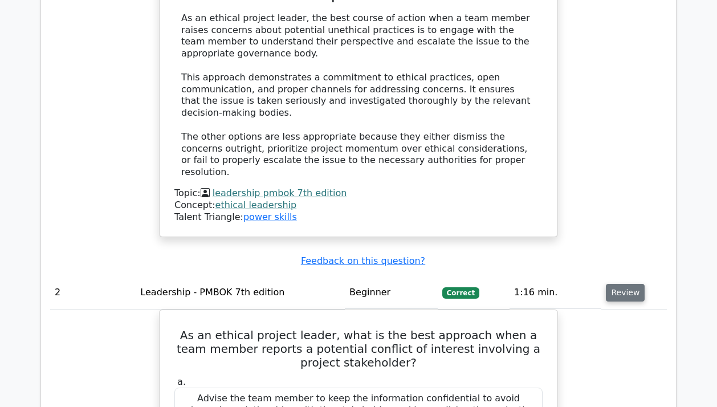
click at [621, 284] on button "Review" at bounding box center [625, 293] width 39 height 18
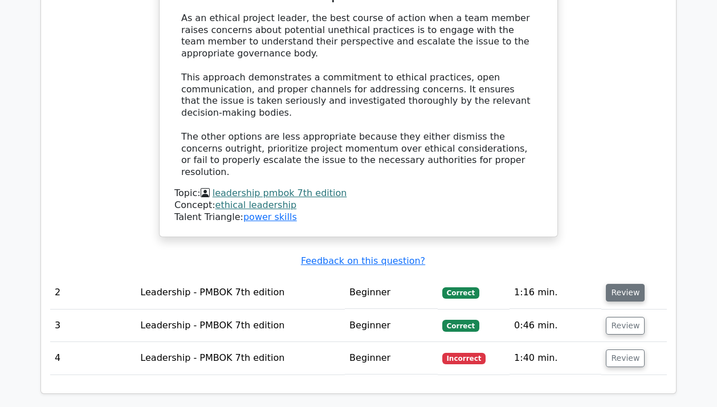
click at [621, 284] on button "Review" at bounding box center [625, 293] width 39 height 18
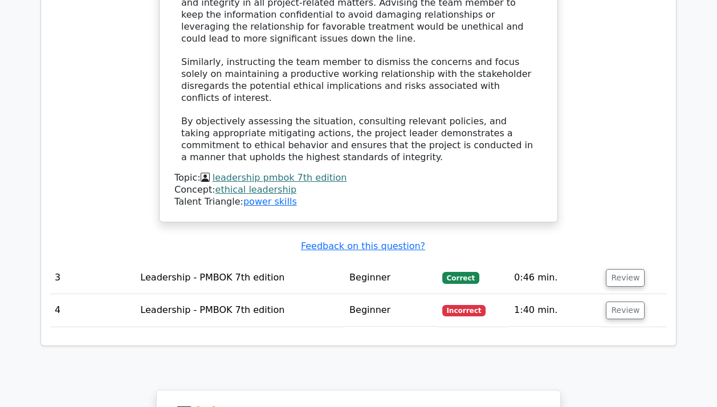
scroll to position [2052, 0]
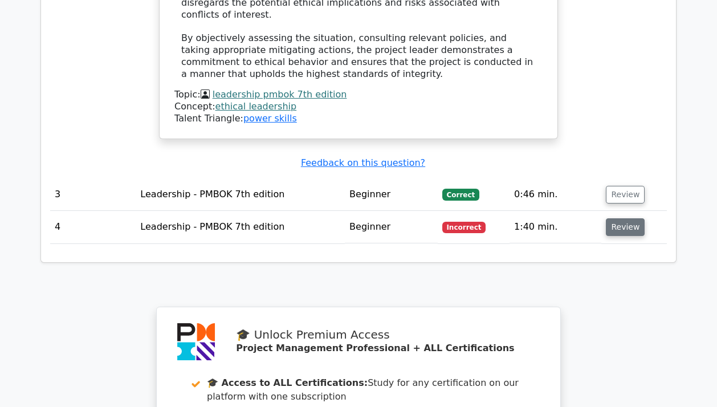
click at [617, 218] on button "Review" at bounding box center [625, 227] width 39 height 18
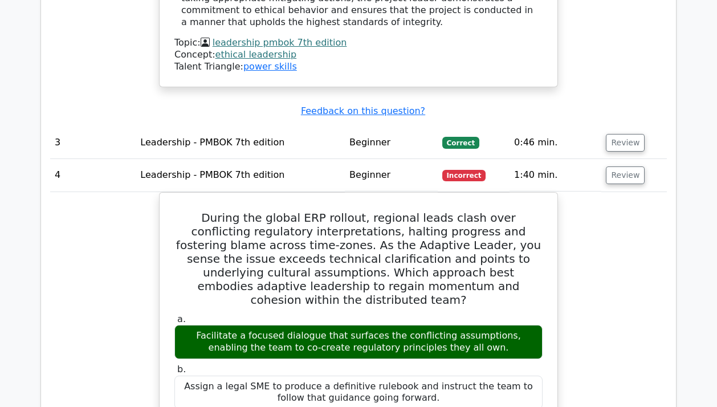
scroll to position [2109, 0]
